Goal: Information Seeking & Learning: Learn about a topic

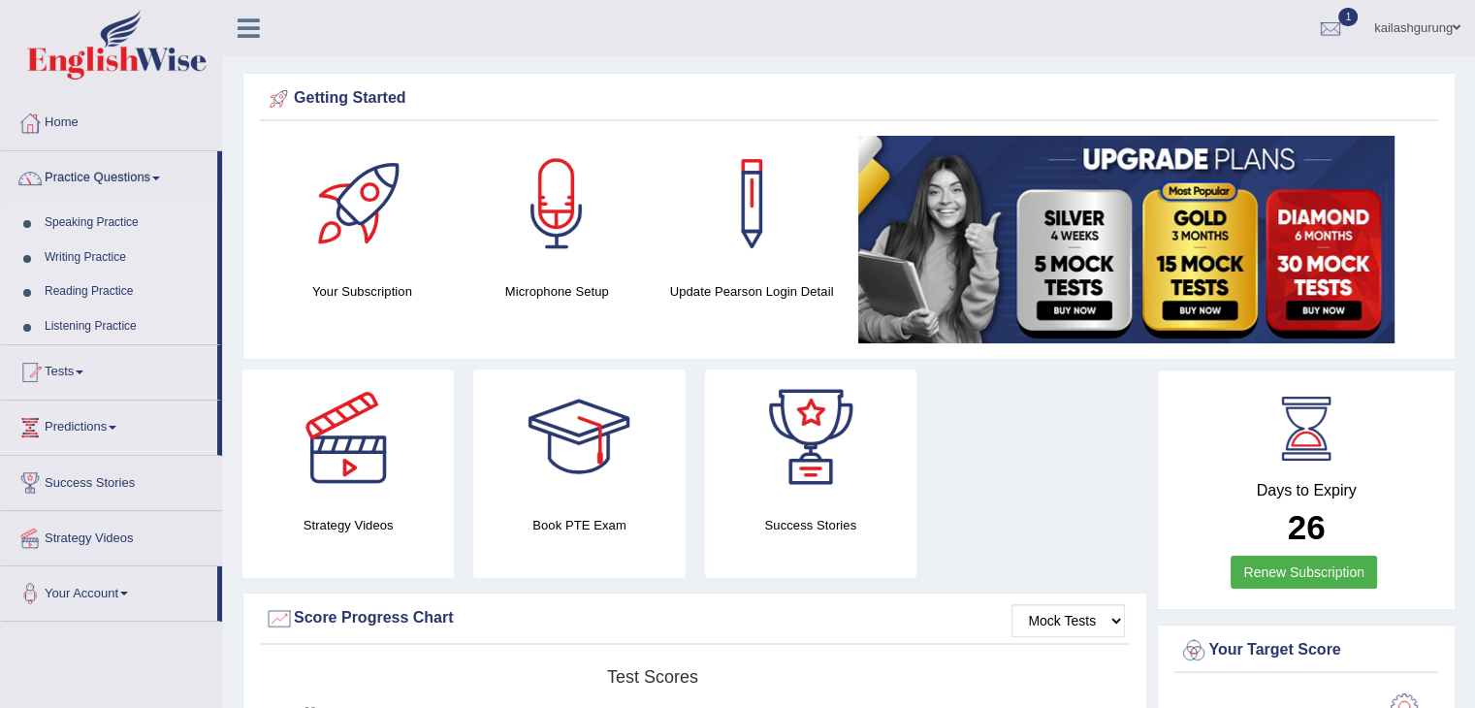
click at [116, 177] on link "Practice Questions" at bounding box center [109, 175] width 216 height 48
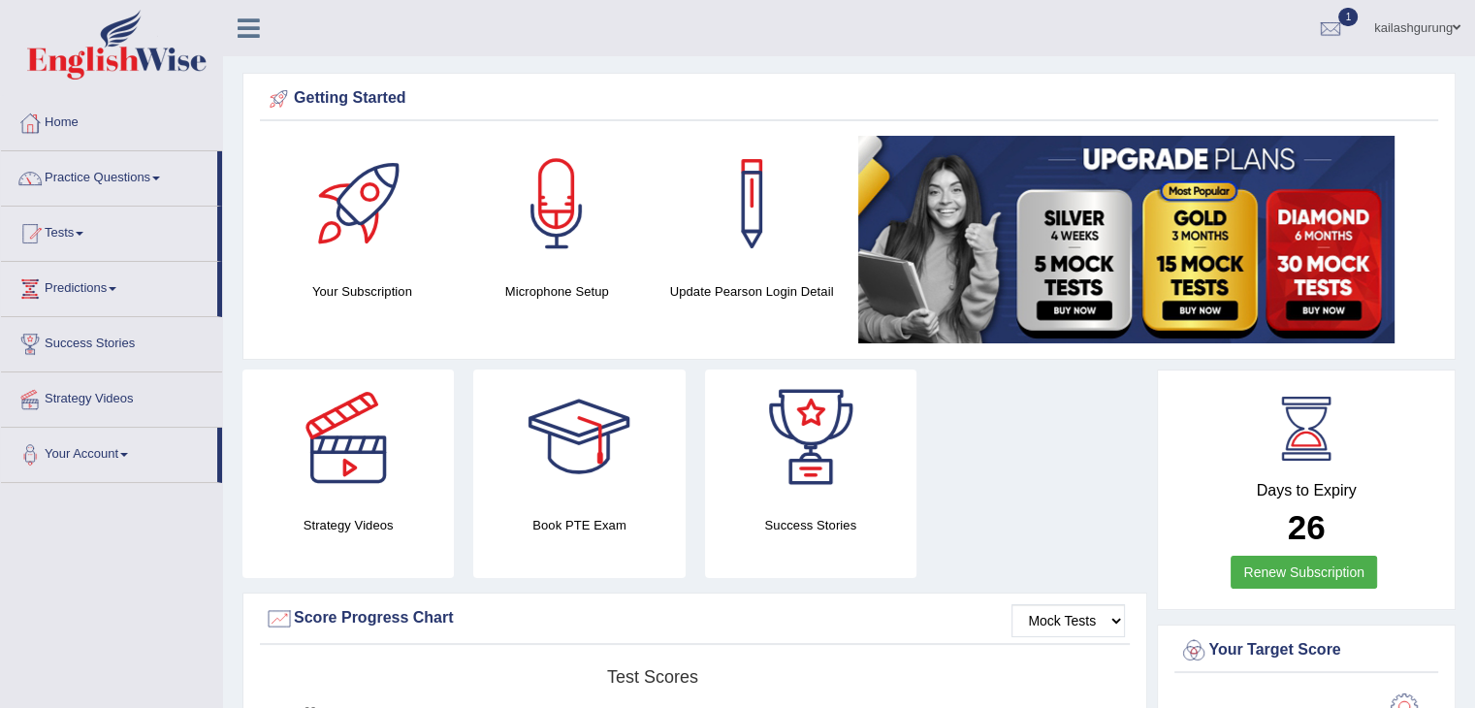
click at [116, 177] on link "Practice Questions" at bounding box center [109, 175] width 216 height 48
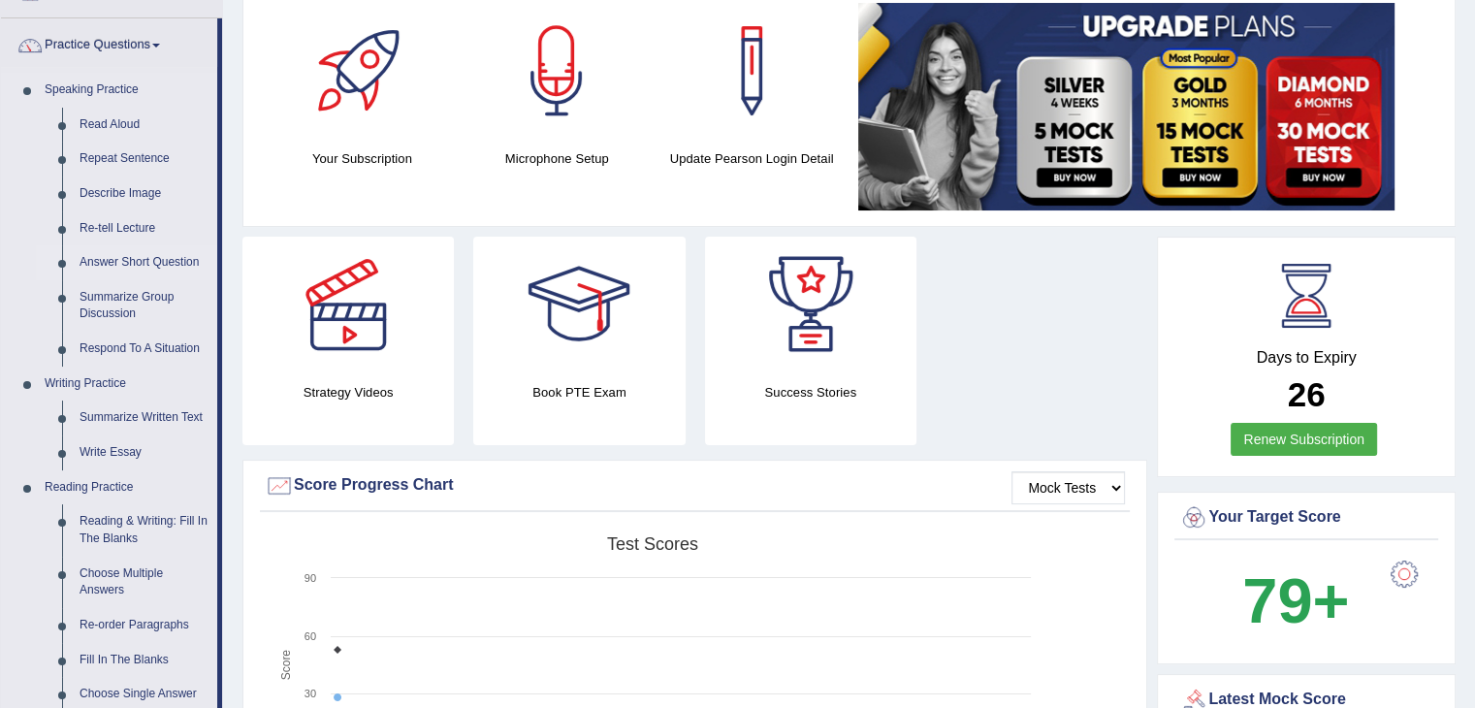
scroll to position [155, 0]
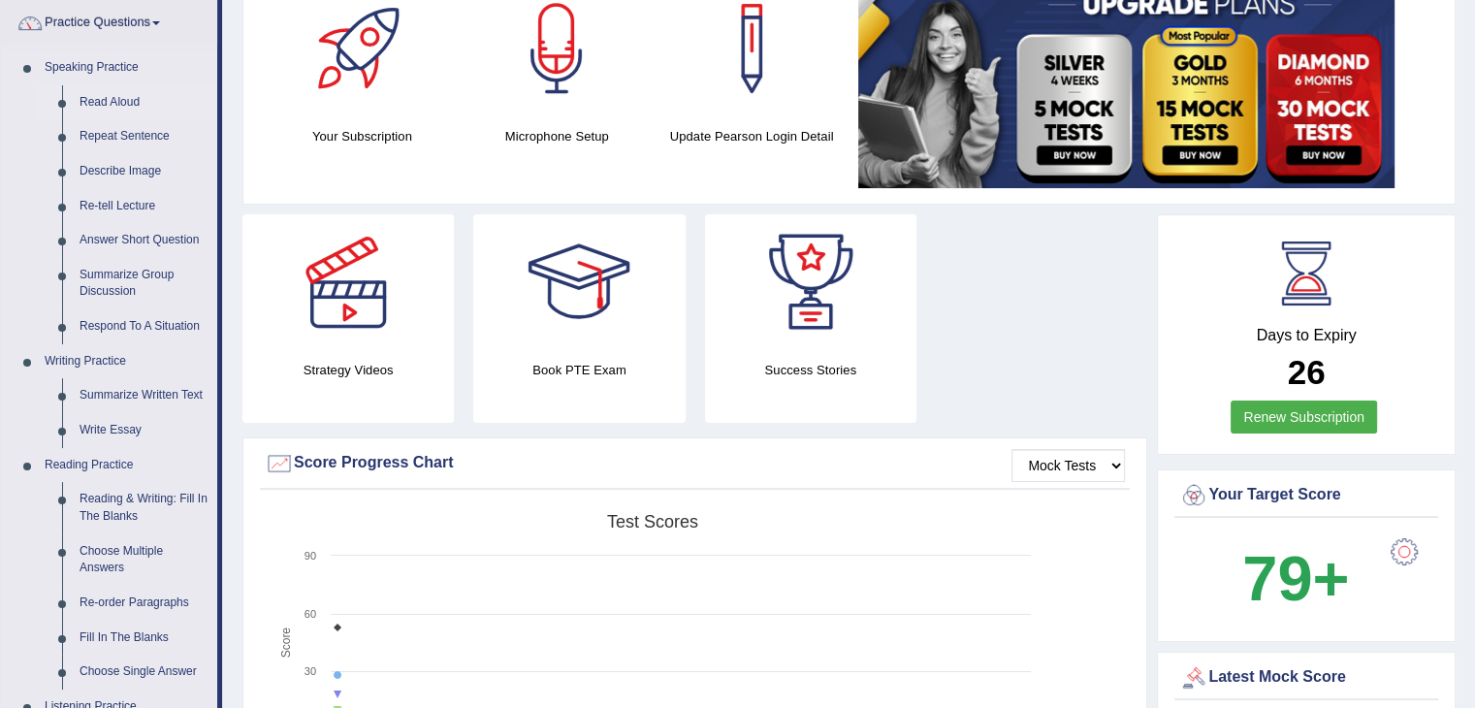
click at [114, 98] on link "Read Aloud" at bounding box center [144, 102] width 146 height 35
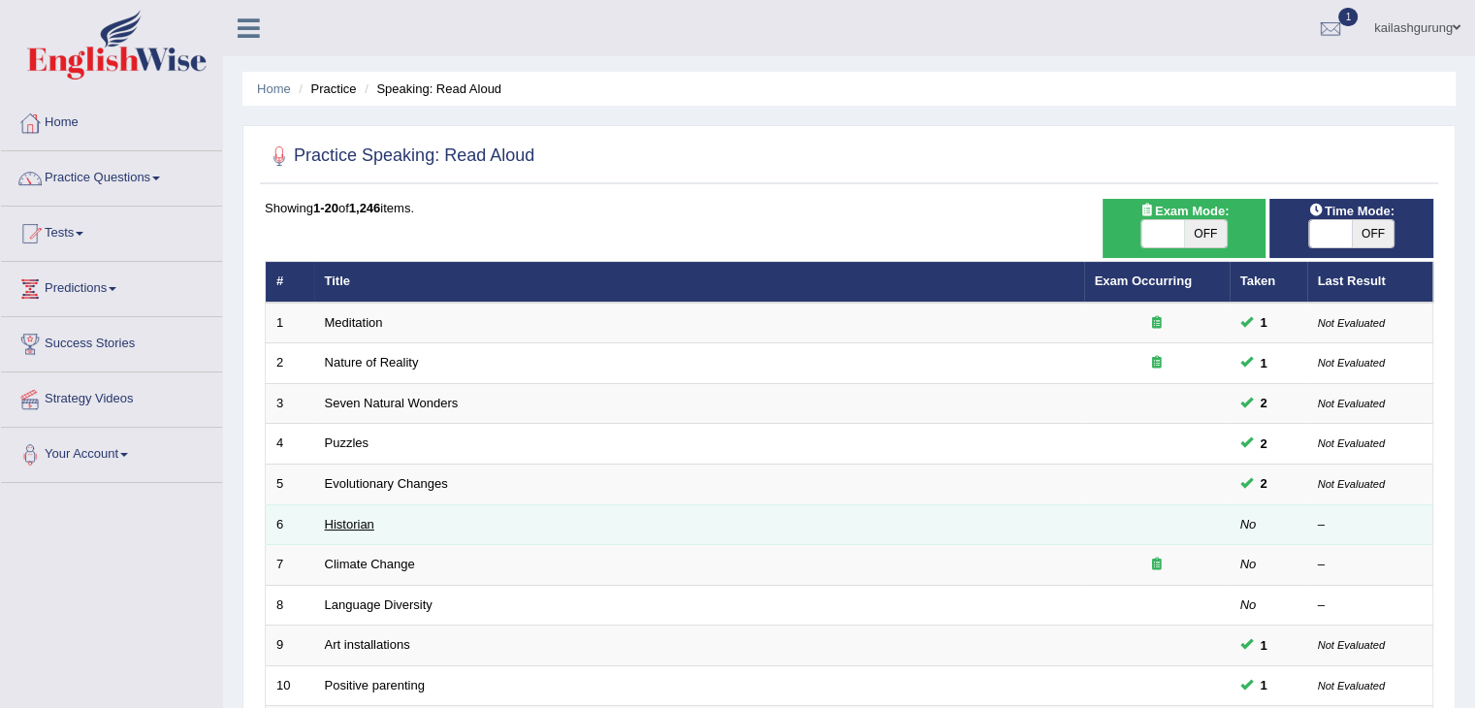
click at [361, 521] on link "Historian" at bounding box center [349, 524] width 49 height 15
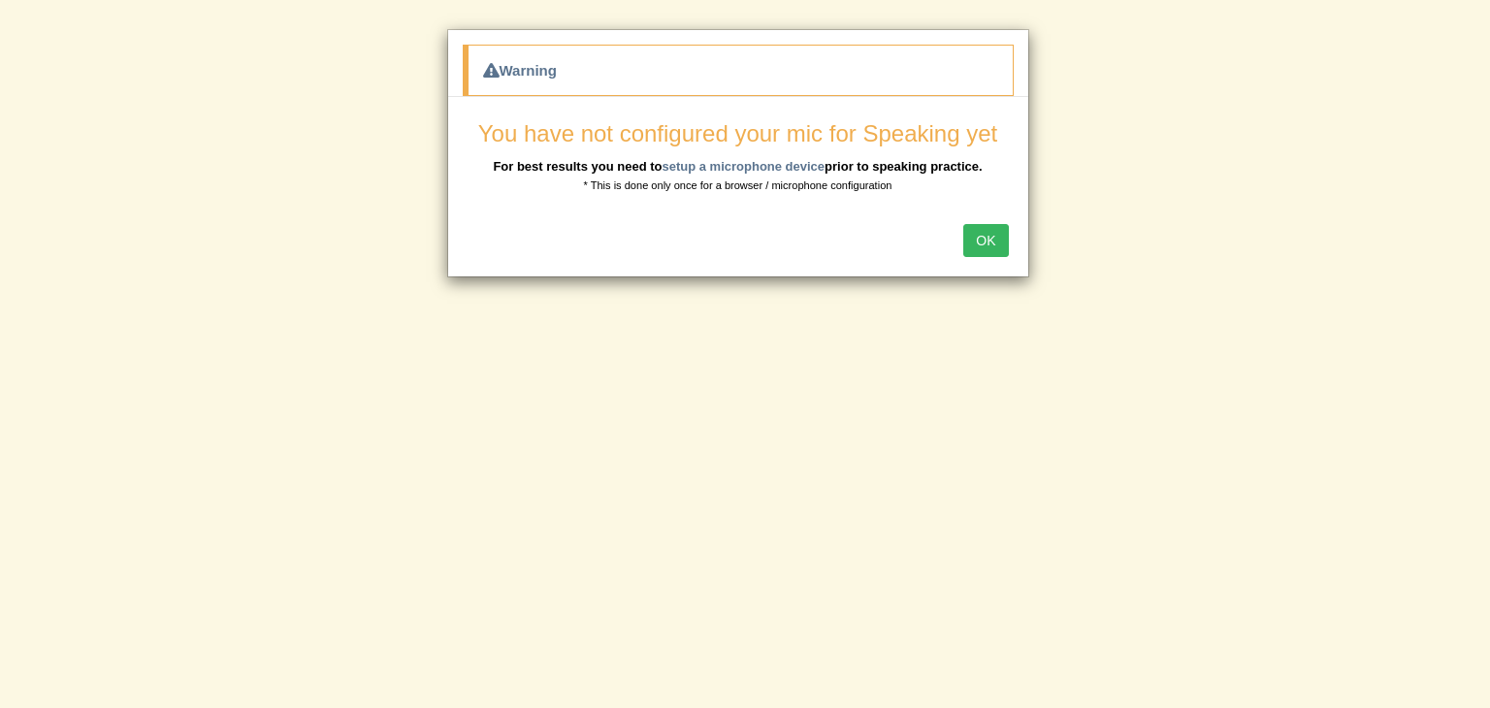
click at [994, 240] on button "OK" at bounding box center [985, 240] width 45 height 33
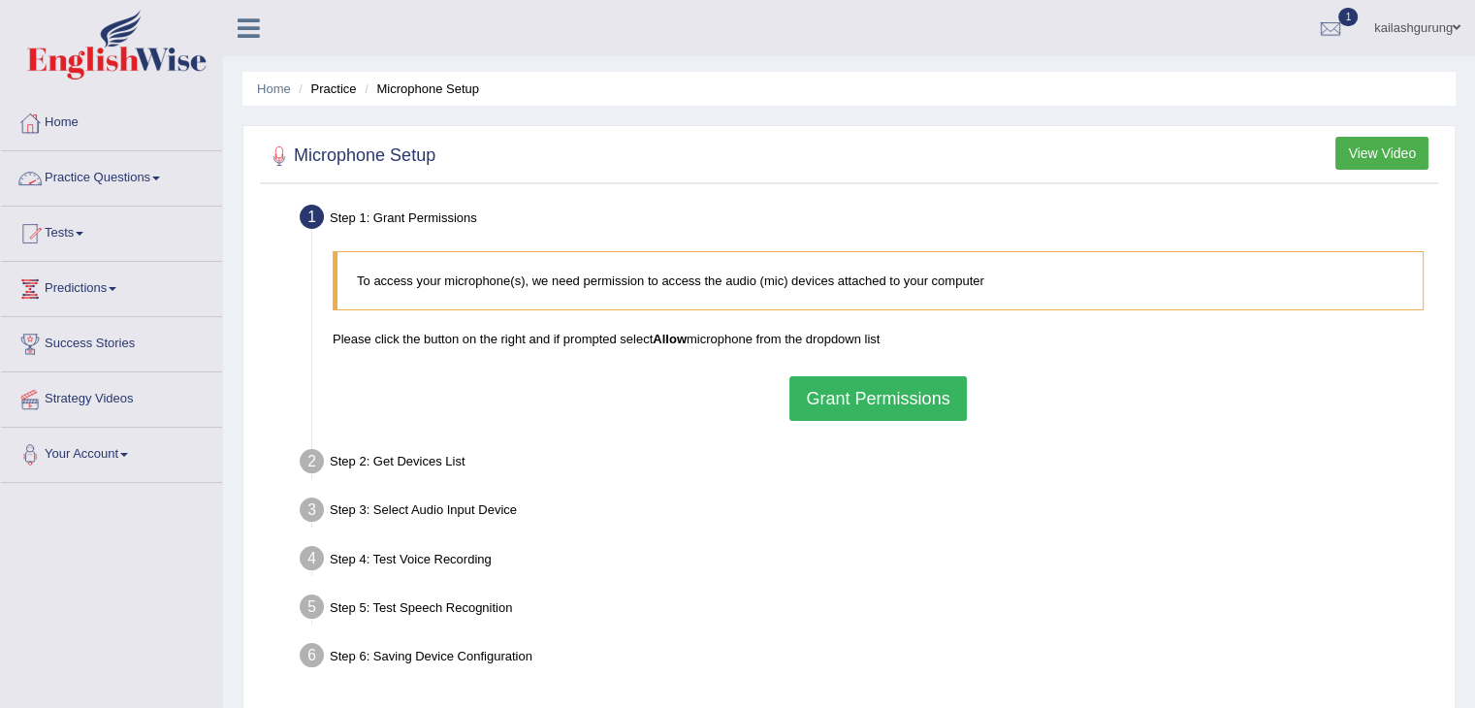
click at [164, 188] on link "Practice Questions" at bounding box center [111, 175] width 221 height 48
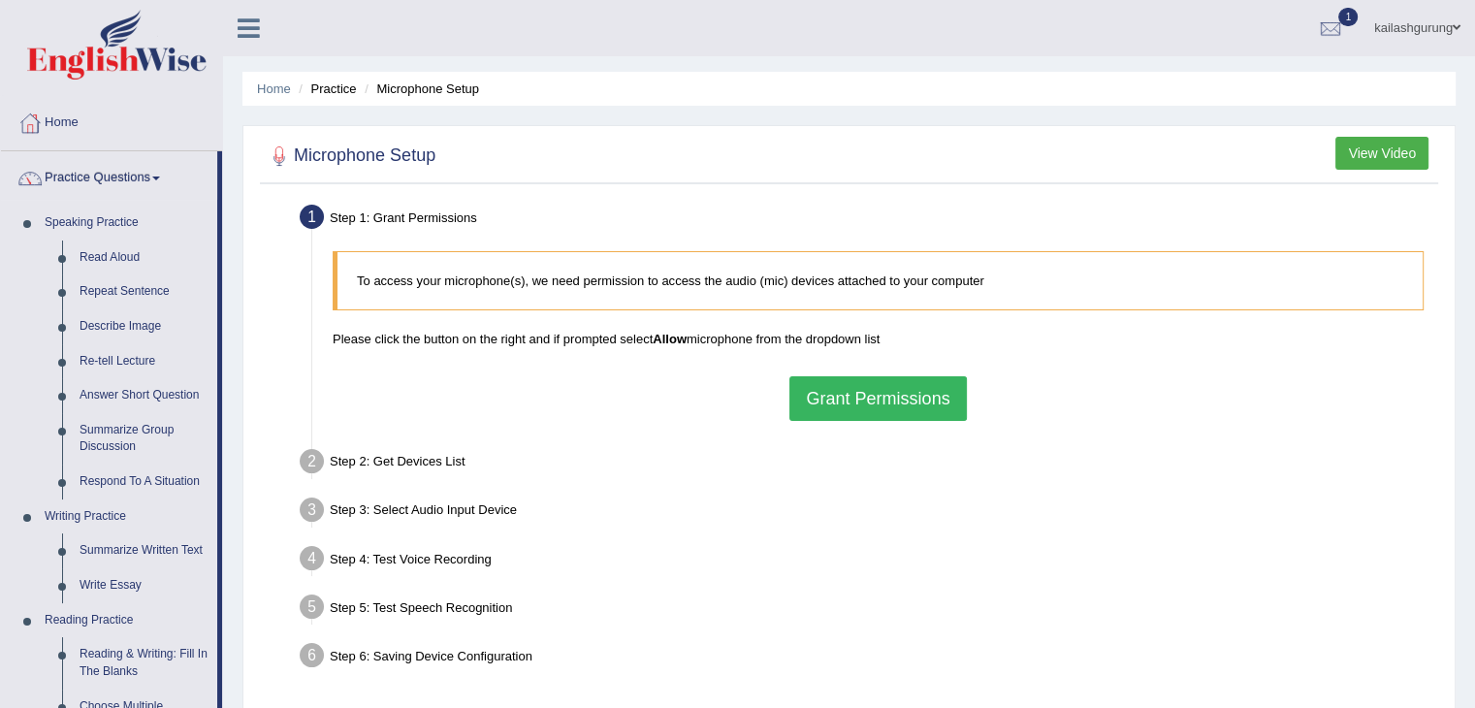
click at [1210, 235] on div "Step 1: Grant Permissions" at bounding box center [868, 220] width 1155 height 43
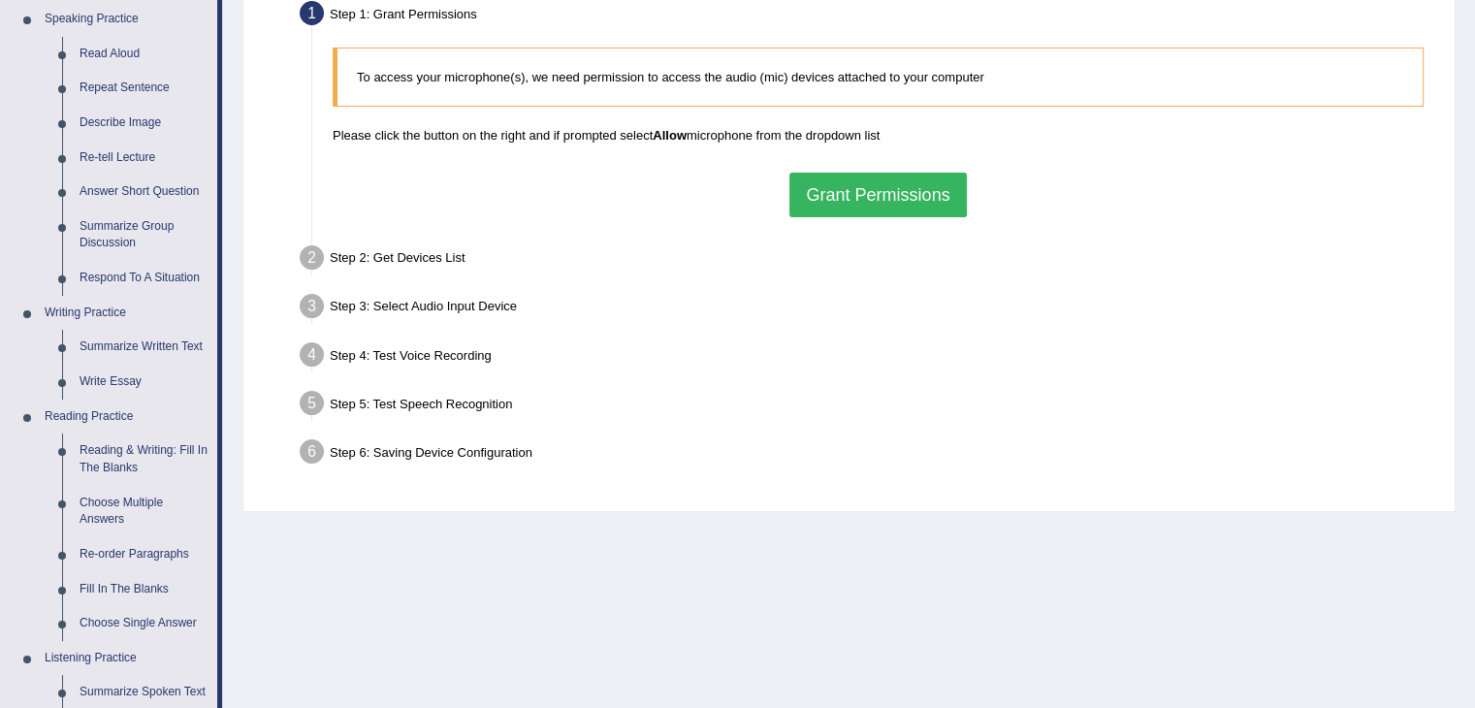
scroll to position [233, 0]
